Goal: Task Accomplishment & Management: Use online tool/utility

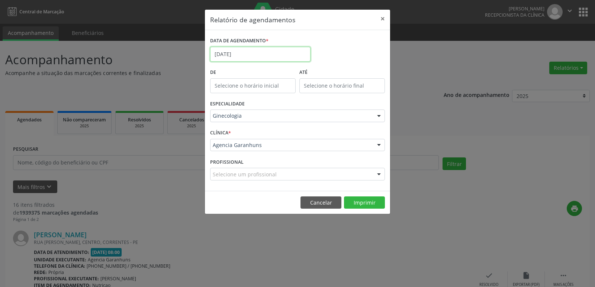
click at [256, 52] on input "[DATE]" at bounding box center [260, 54] width 100 height 15
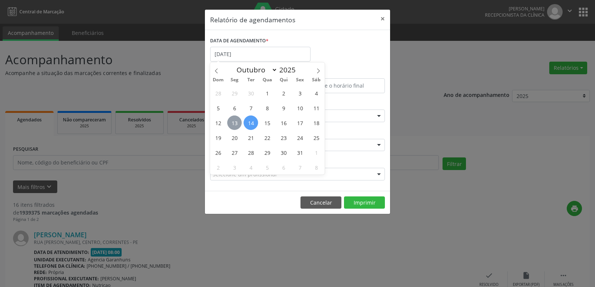
click at [233, 122] on span "13" at bounding box center [234, 123] width 15 height 15
type input "[DATE]"
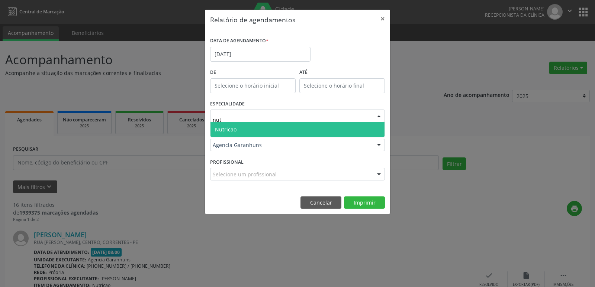
type input "nutr"
click at [222, 134] on span "Nutricao" at bounding box center [297, 129] width 174 height 15
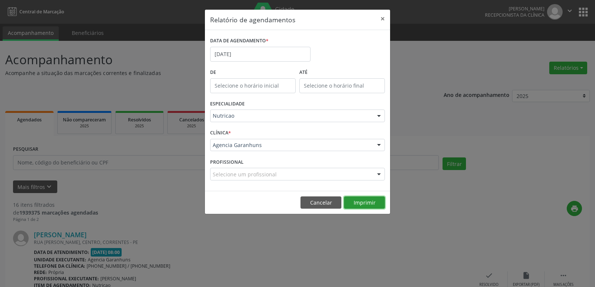
click at [357, 201] on button "Imprimir" at bounding box center [364, 203] width 41 height 13
click at [233, 51] on input "[DATE]" at bounding box center [260, 54] width 100 height 15
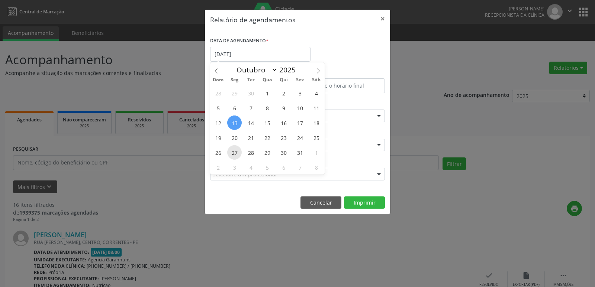
click at [234, 151] on span "27" at bounding box center [234, 152] width 15 height 15
type input "[DATE]"
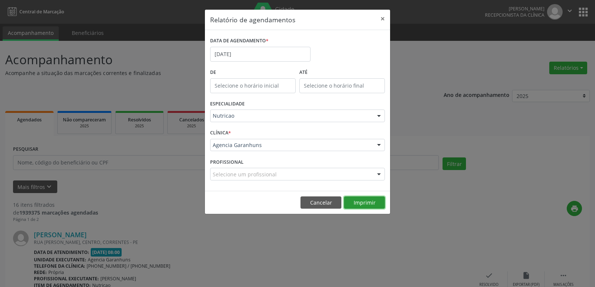
click at [354, 200] on button "Imprimir" at bounding box center [364, 203] width 41 height 13
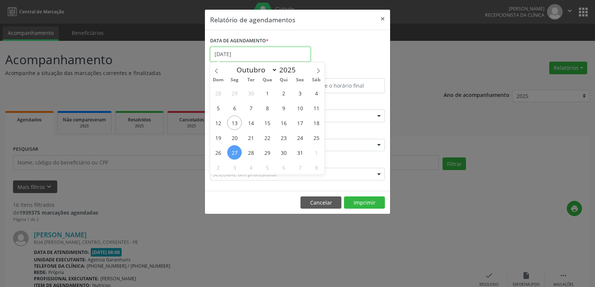
click at [251, 52] on input "[DATE]" at bounding box center [260, 54] width 100 height 15
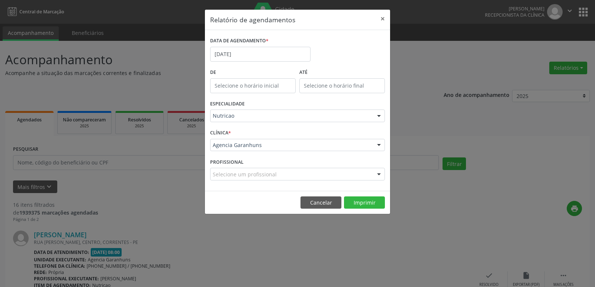
click at [377, 66] on div "DATA DE AGENDAMENTO * [DATE]" at bounding box center [297, 51] width 179 height 32
click at [255, 109] on div "ESPECIALIDADE Nutricao Todas as especialidades Alergologia Angiologia Arritmolo…" at bounding box center [297, 113] width 179 height 29
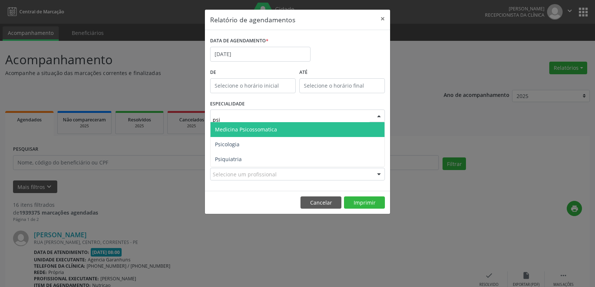
type input "psic"
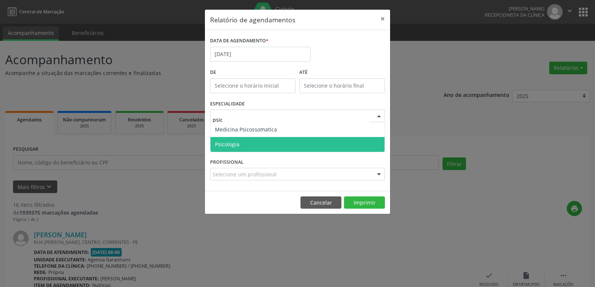
click at [251, 147] on span "Psicologia" at bounding box center [297, 144] width 174 height 15
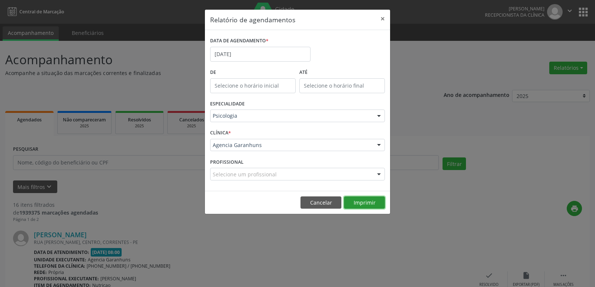
click at [358, 200] on button "Imprimir" at bounding box center [364, 203] width 41 height 13
